Goal: Task Accomplishment & Management: Use online tool/utility

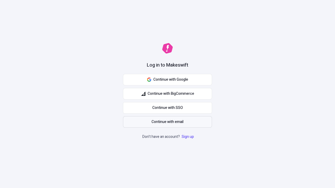
click at [167, 122] on span "Continue with email" at bounding box center [167, 122] width 32 height 6
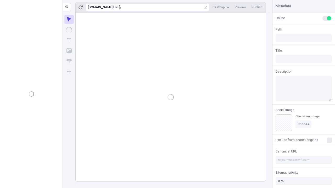
type input "/deep-link-tenuis"
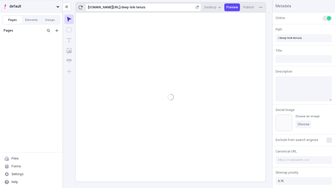
click at [31, 6] on span "default" at bounding box center [31, 7] width 45 height 6
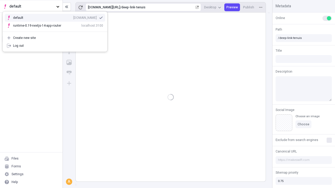
click at [73, 17] on div "[DOMAIN_NAME]" at bounding box center [85, 18] width 24 height 4
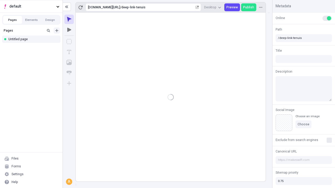
click at [57, 31] on icon "Add new" at bounding box center [56, 30] width 3 height 3
click at [33, 48] on div "Blank page" at bounding box center [33, 48] width 50 height 8
type input "/page"
